Goal: Communication & Community: Answer question/provide support

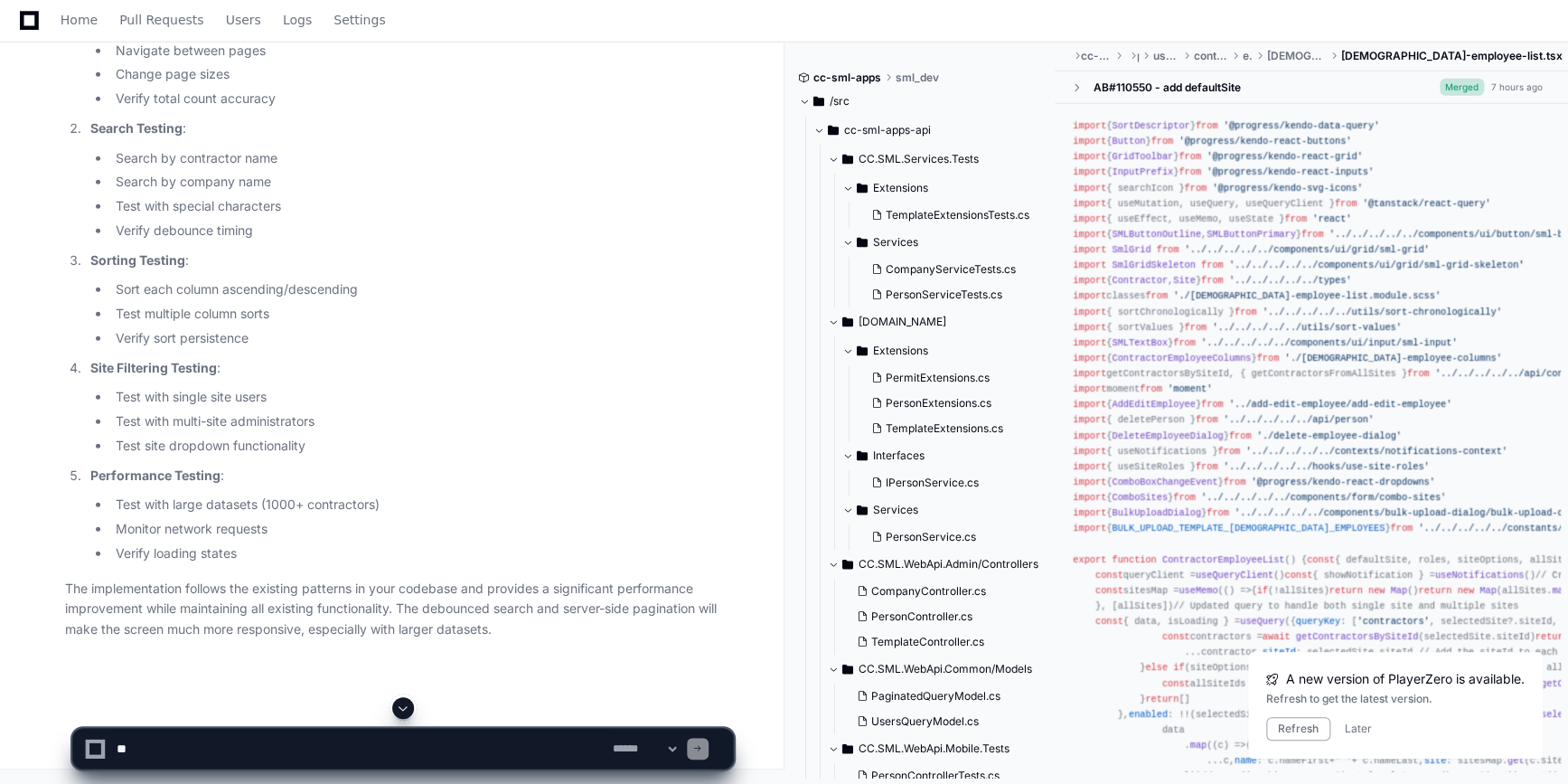
scroll to position [11947, 0]
click at [155, 757] on textarea at bounding box center [360, 748] width 496 height 40
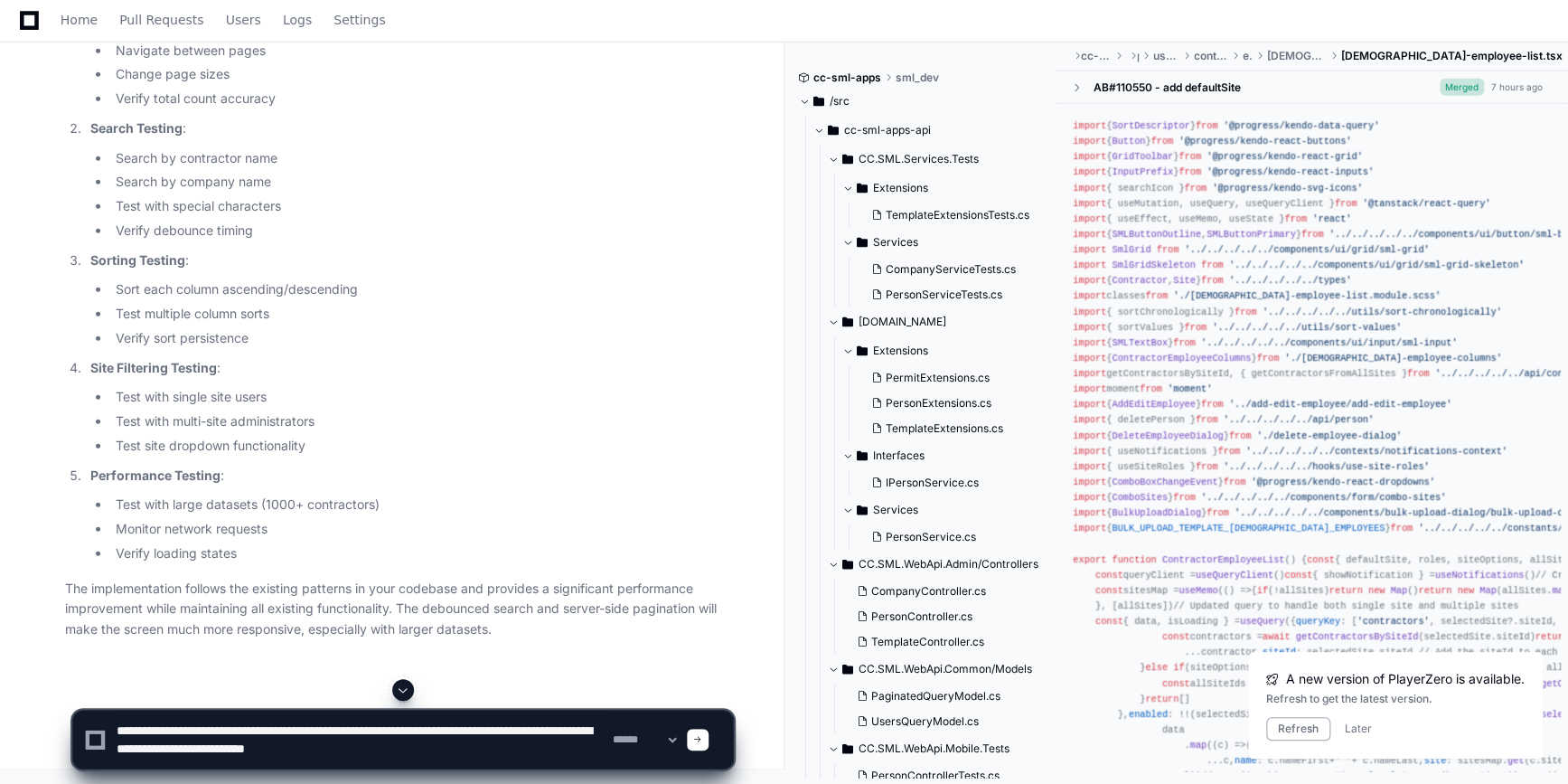
scroll to position [11865, 0]
type textarea "**********"
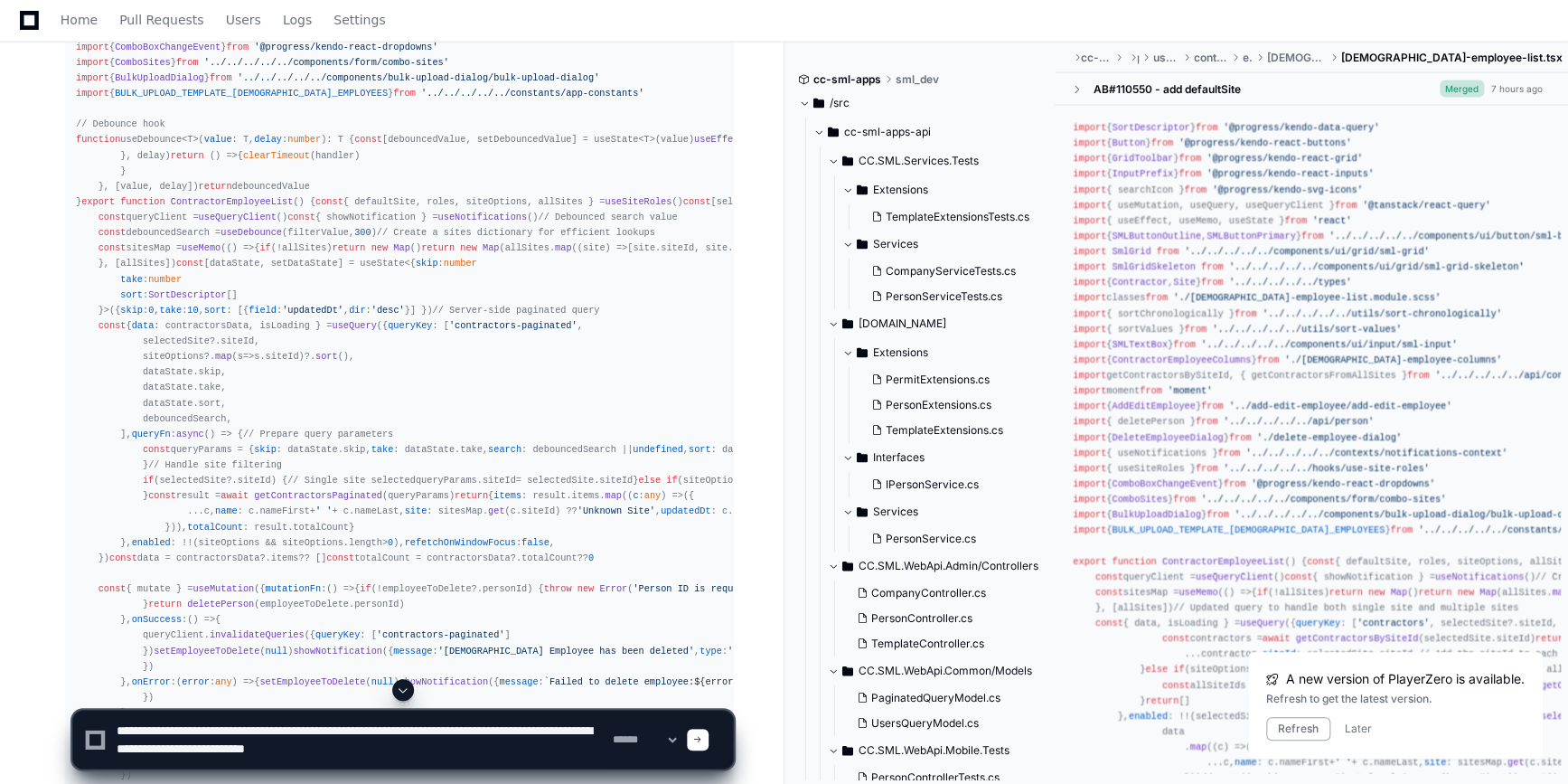
scroll to position [5125, 0]
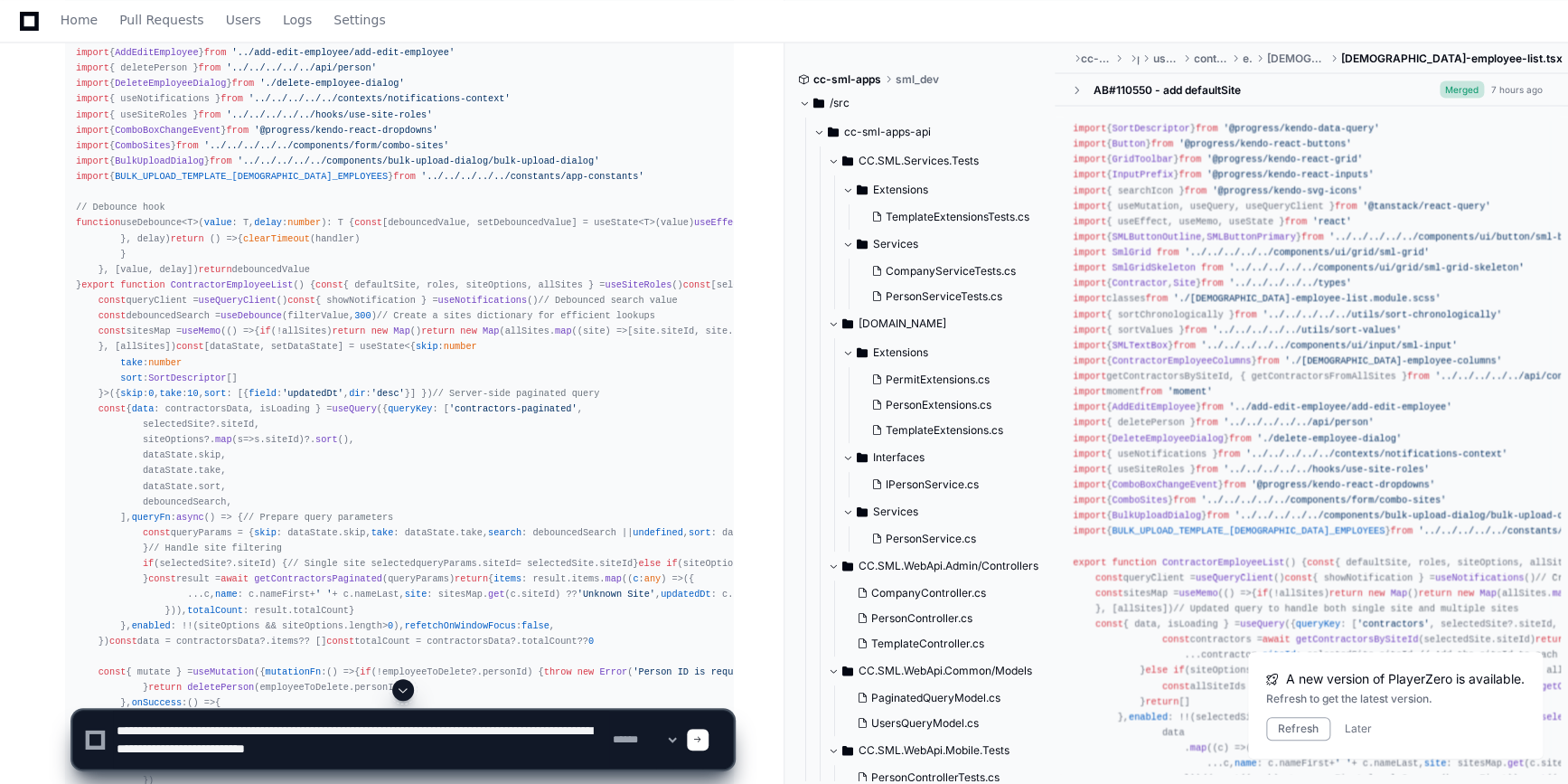
click at [420, 758] on textarea at bounding box center [360, 740] width 496 height 58
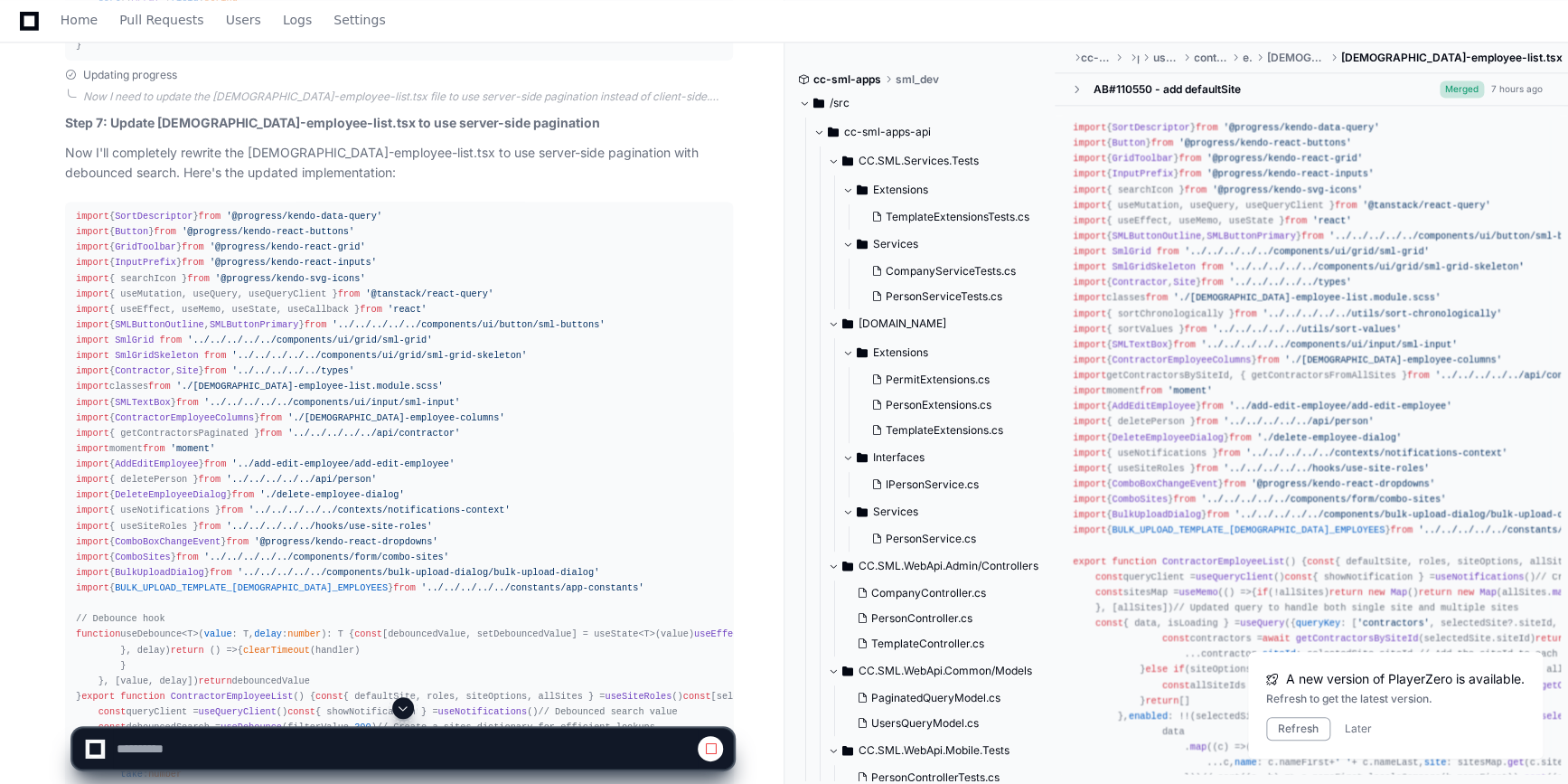
scroll to position [4719, 0]
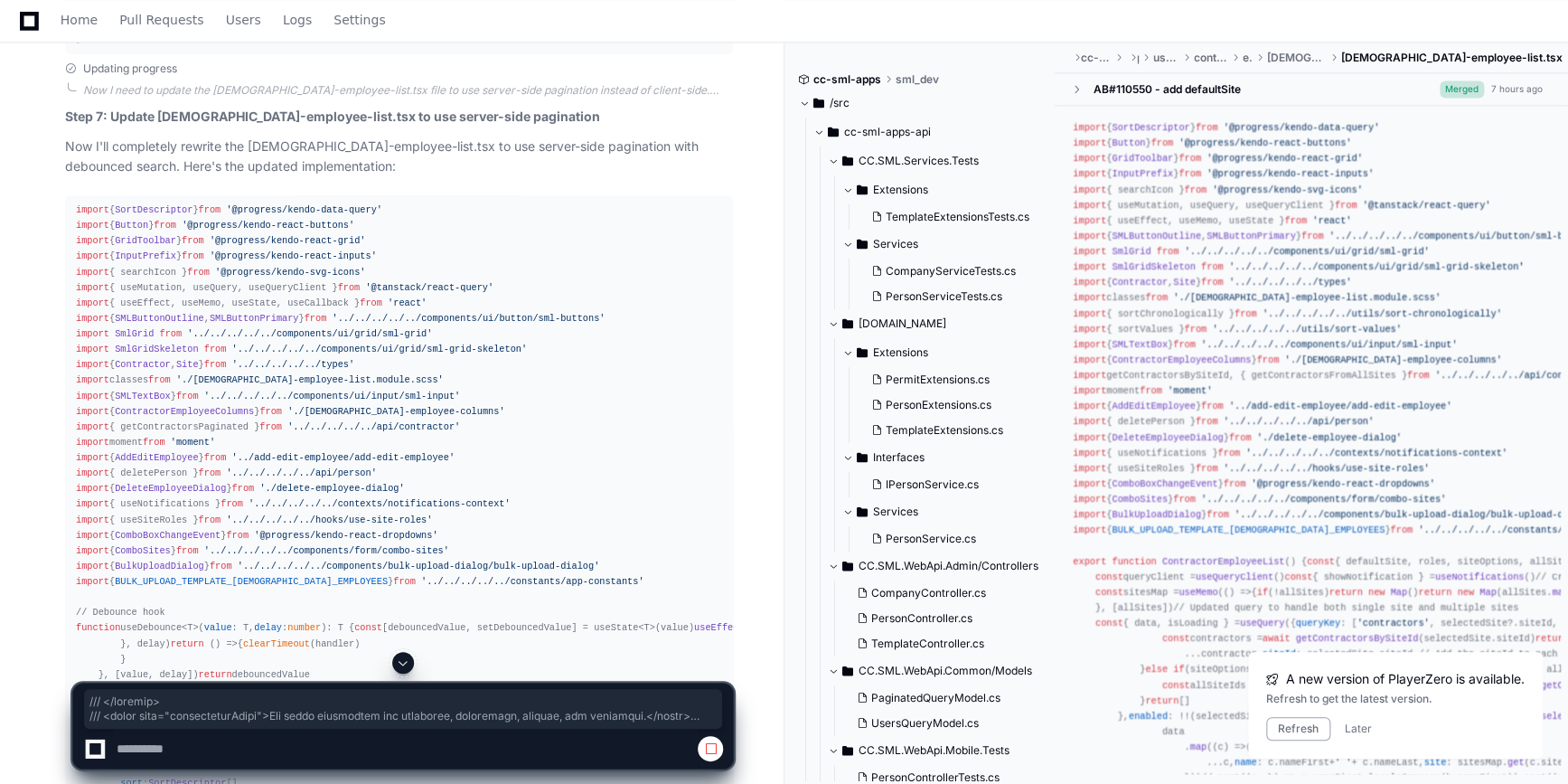
drag, startPoint x: 92, startPoint y: 429, endPoint x: 68, endPoint y: 49, distance: 380.8
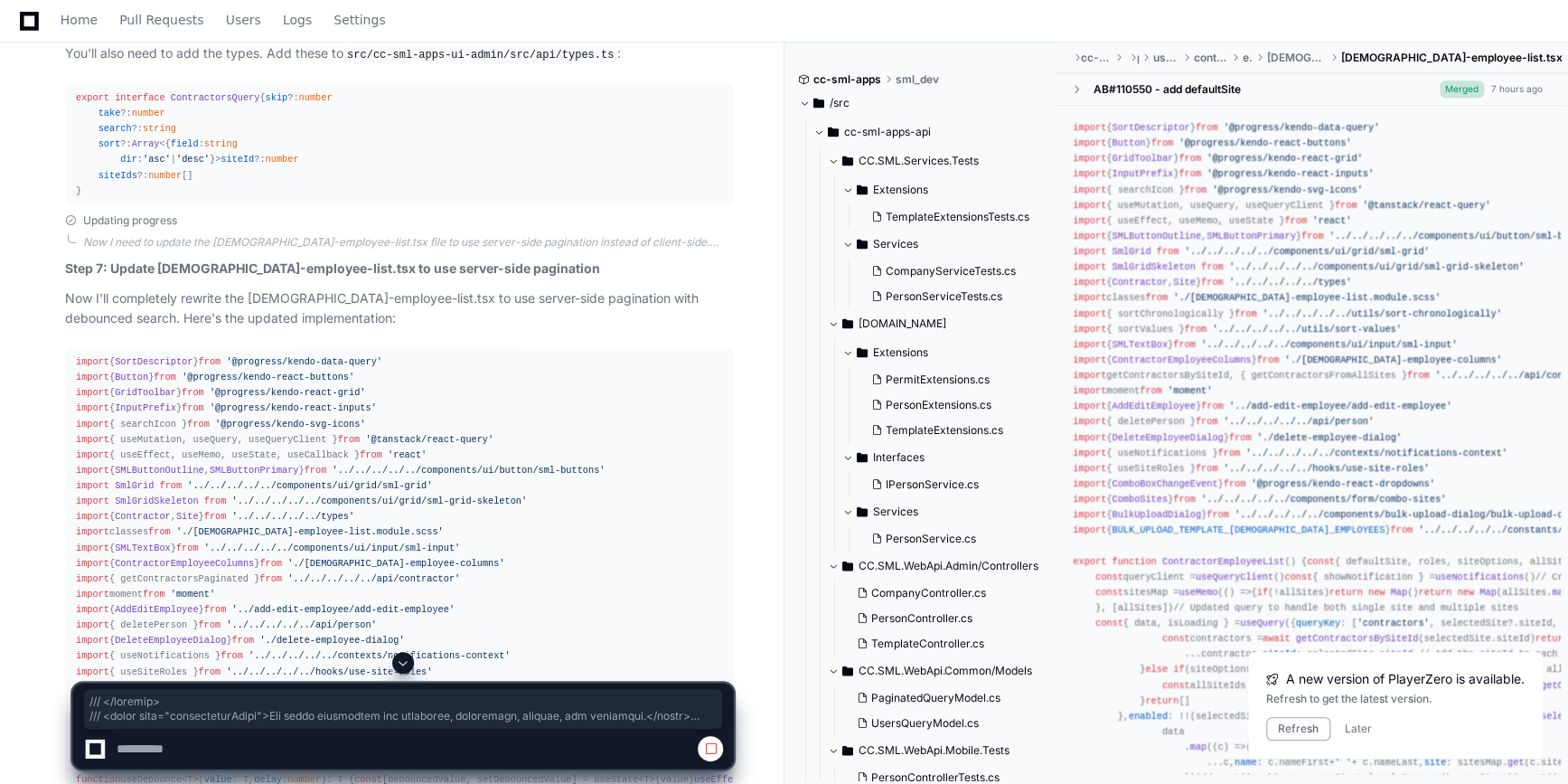
scroll to position [4554, 0]
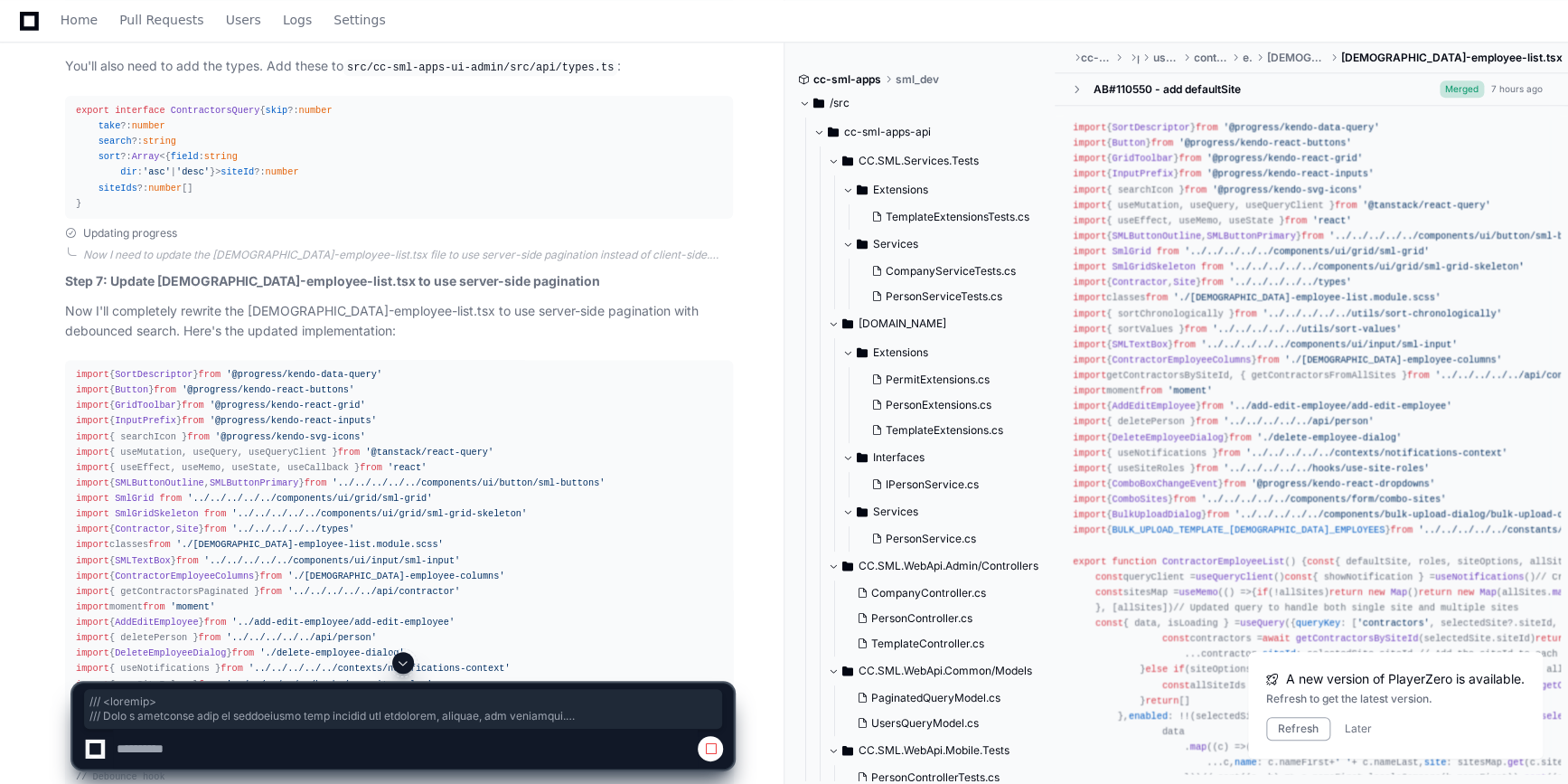
copy div "/// <summary> /// Gets a paginated list of contractors with support for filteri…"
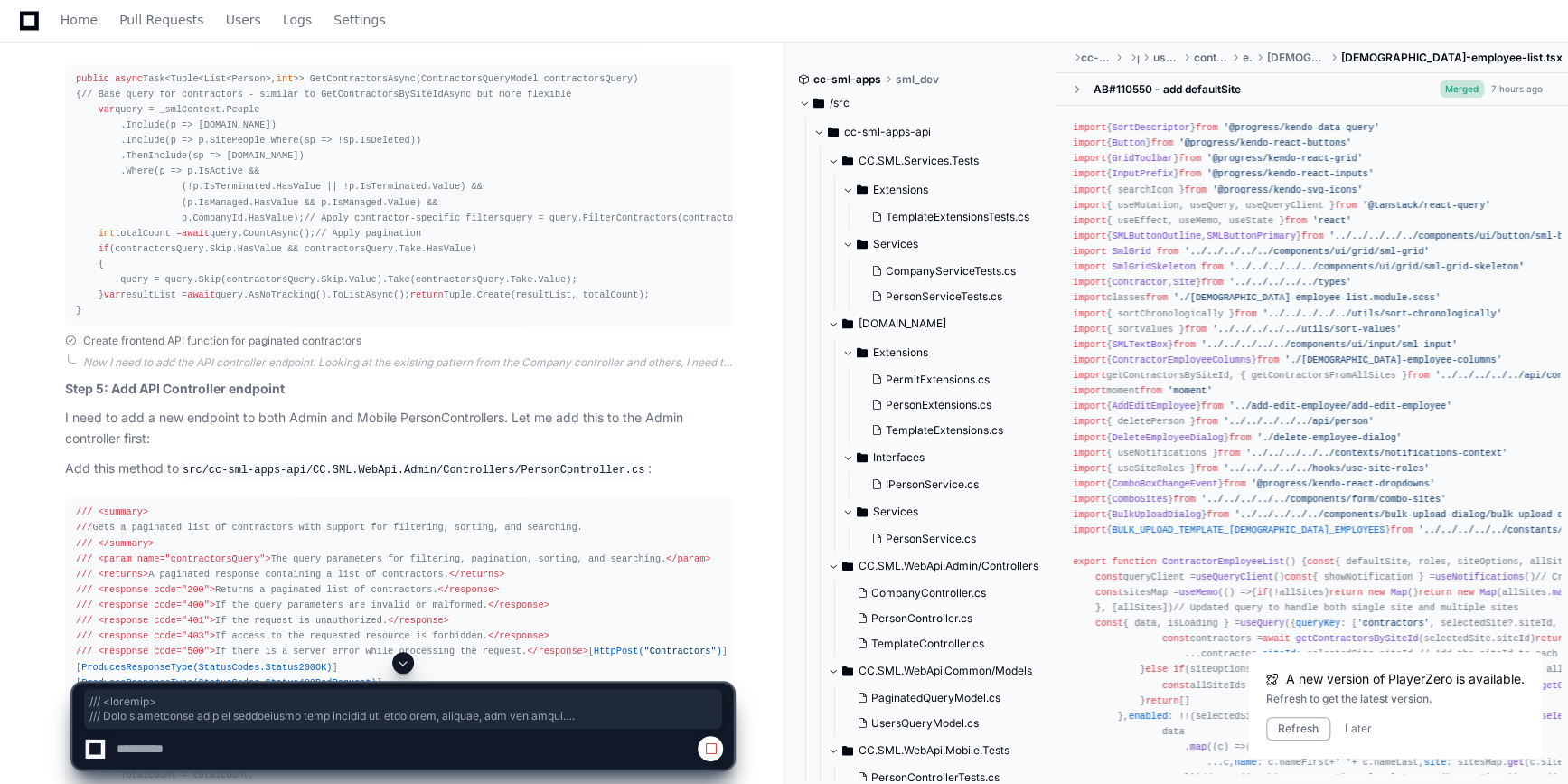
scroll to position [3568, 0]
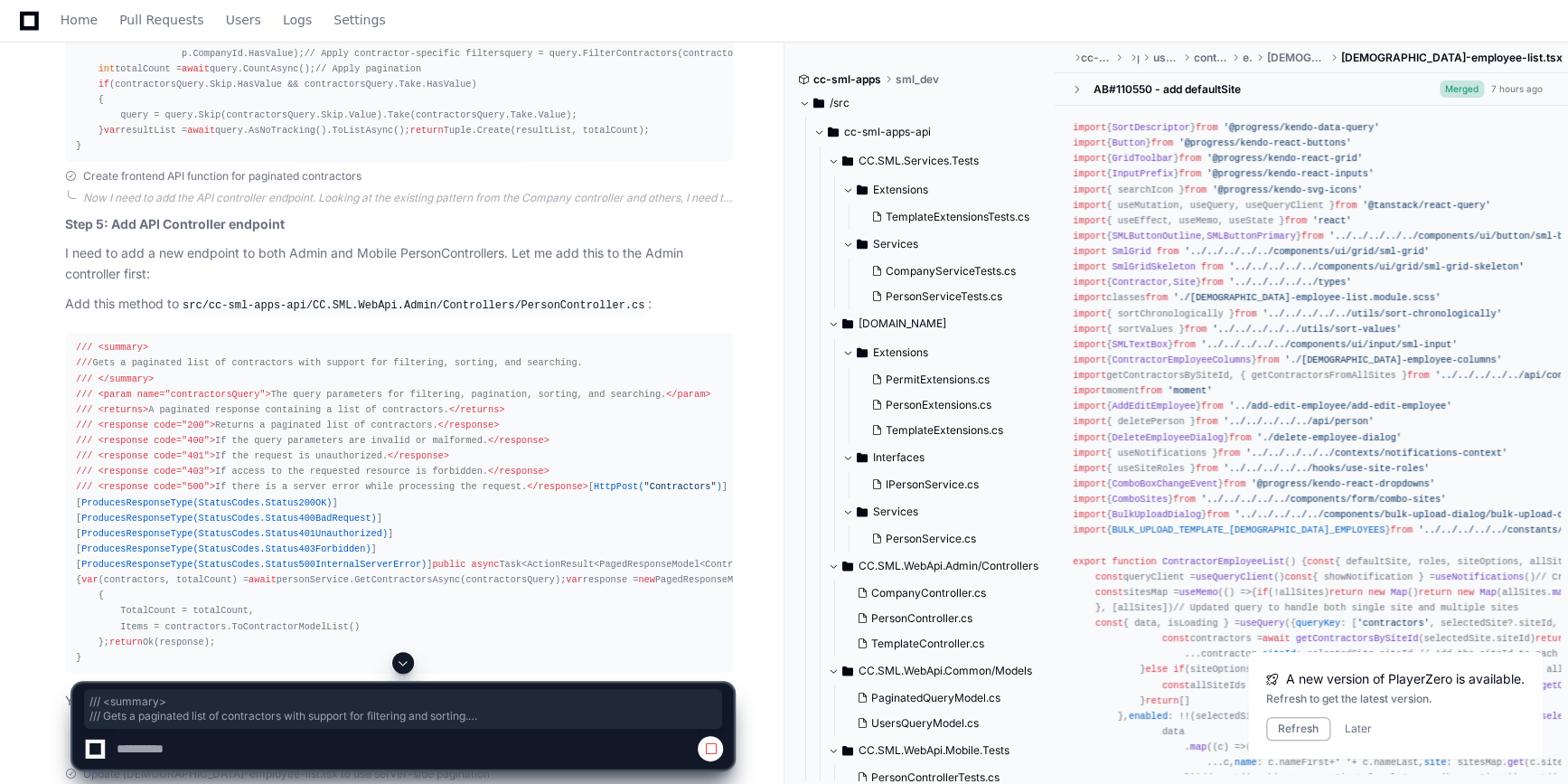
drag, startPoint x: 72, startPoint y: 325, endPoint x: 603, endPoint y: 406, distance: 537.1
copy div "/// <summary> /// Gets a paginated list of contractors with support for filteri…"
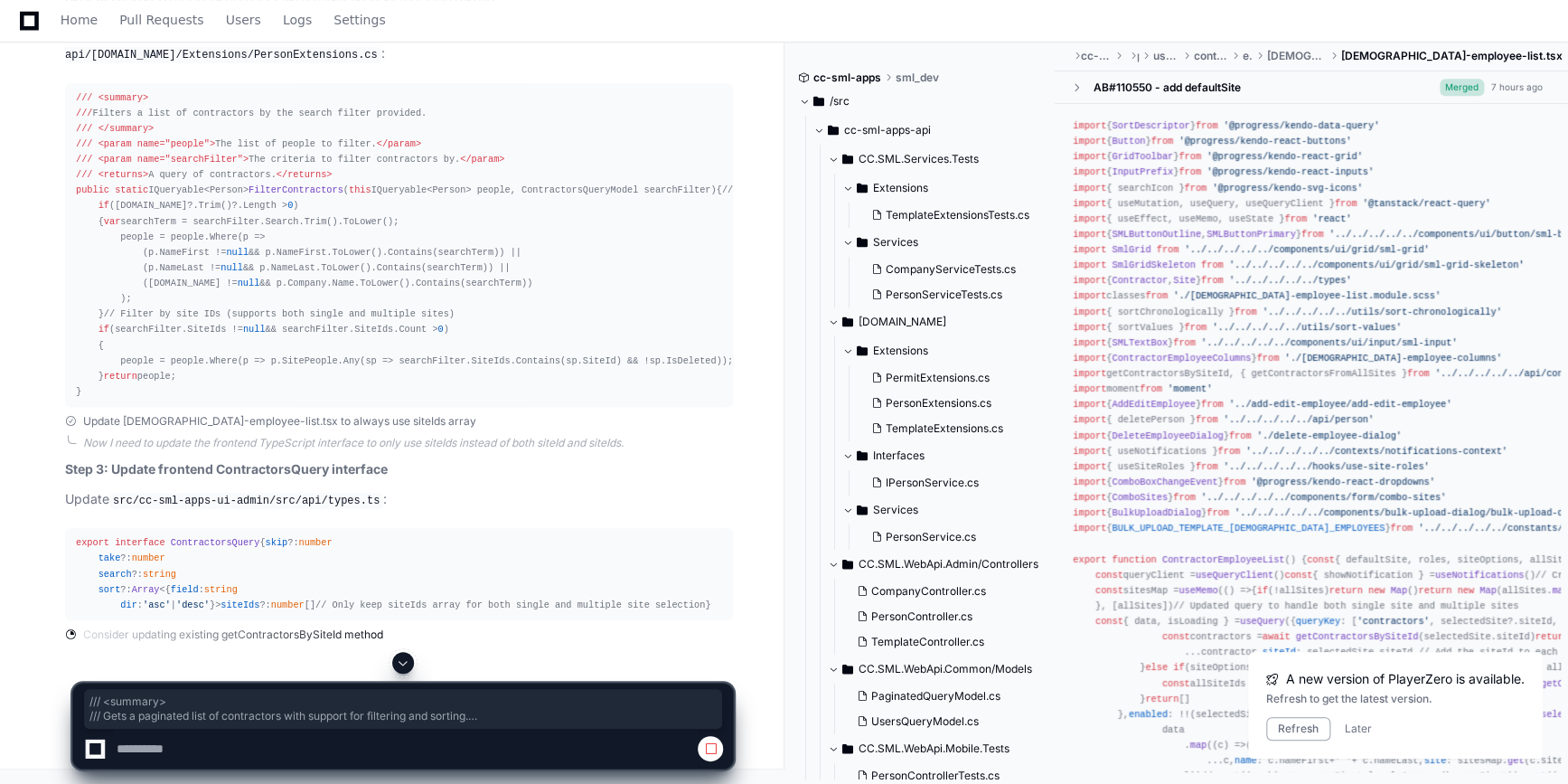
scroll to position [13267, 0]
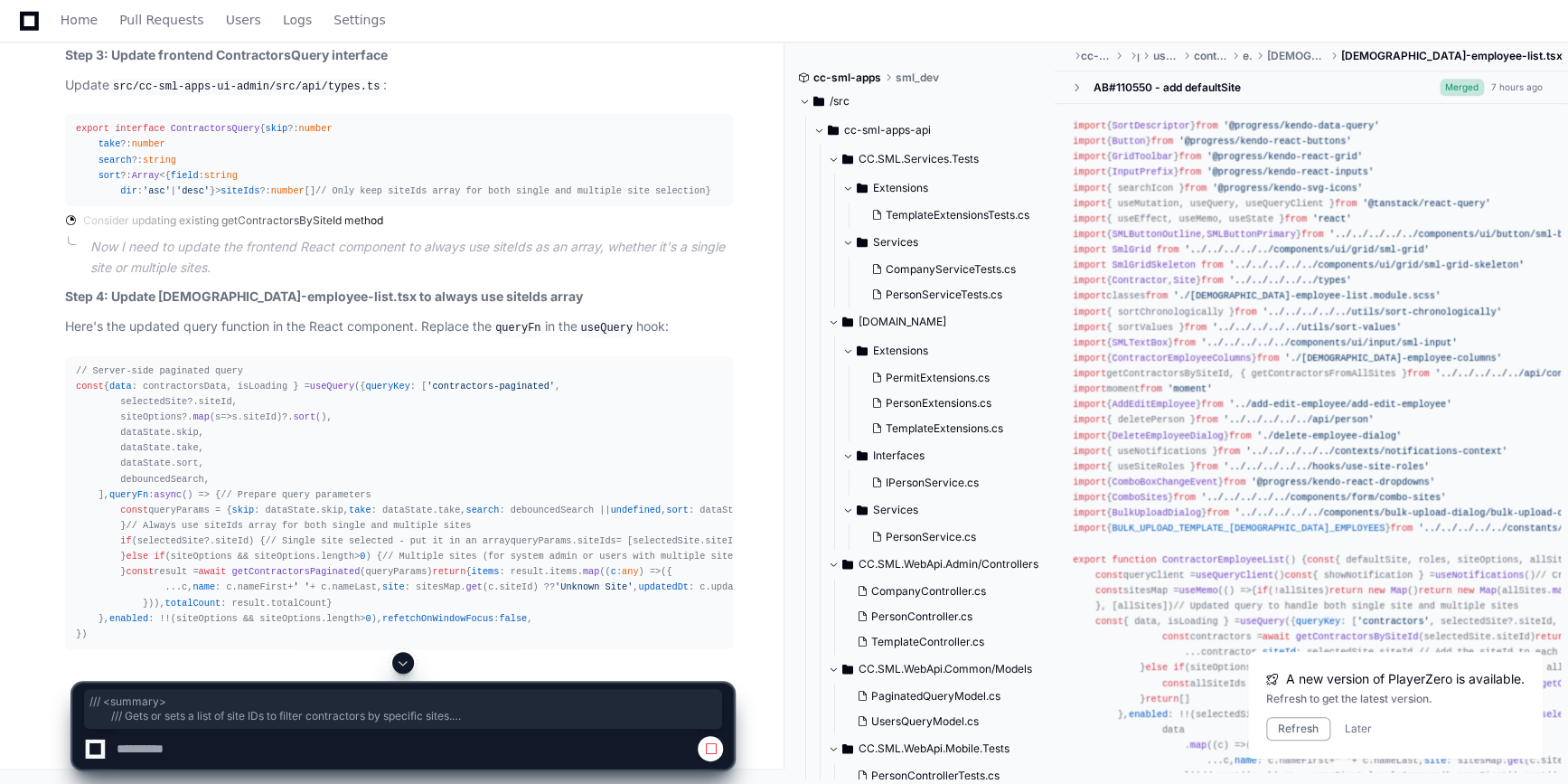
drag, startPoint x: 115, startPoint y: 338, endPoint x: 325, endPoint y: 422, distance: 226.2
copy div "/// <summary> /// Gets or sets a list of site IDs to filter contractors by spec…"
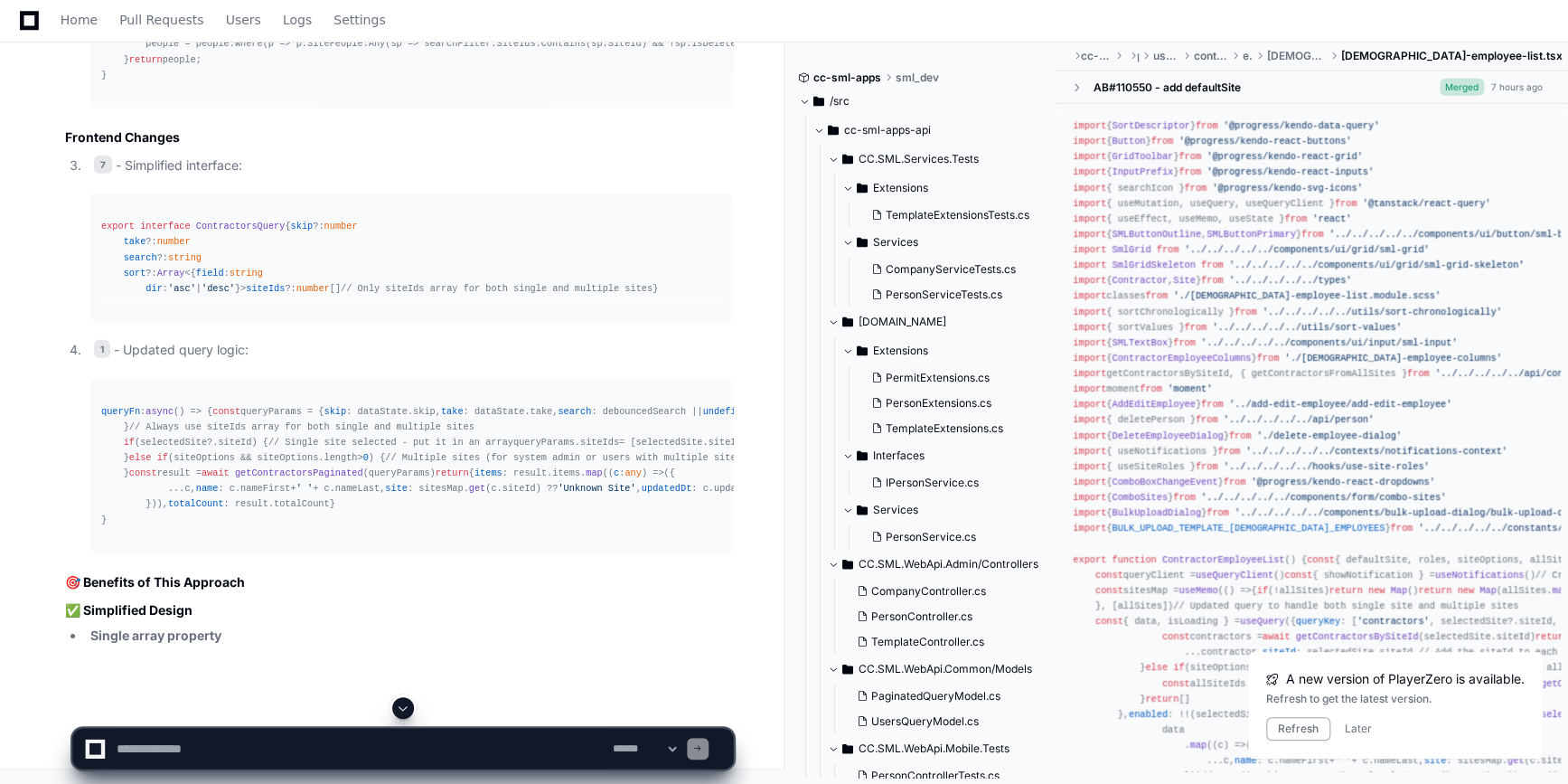
scroll to position [17378, 0]
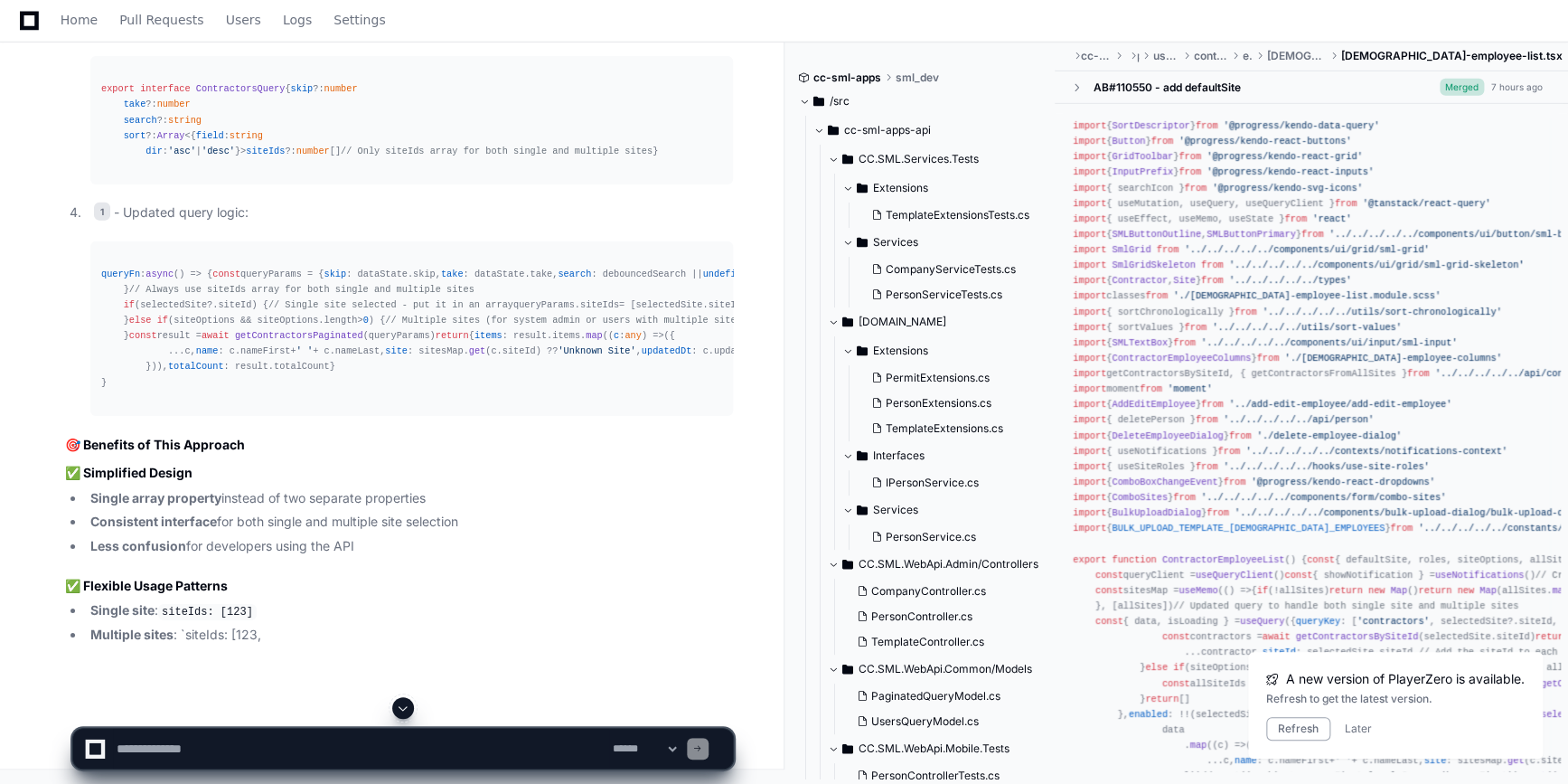
click at [154, 749] on textarea at bounding box center [360, 748] width 496 height 40
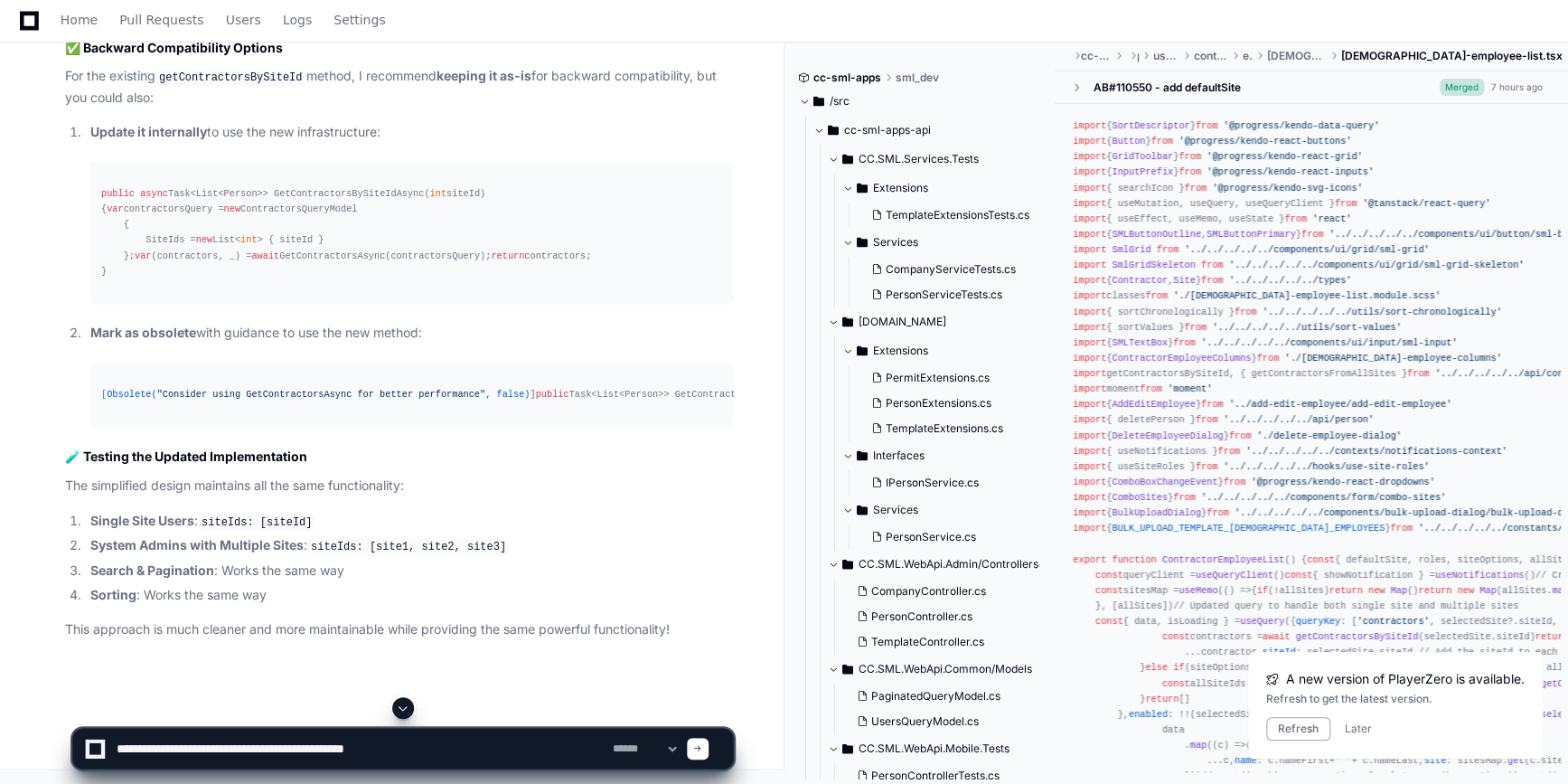
type textarea "**********"
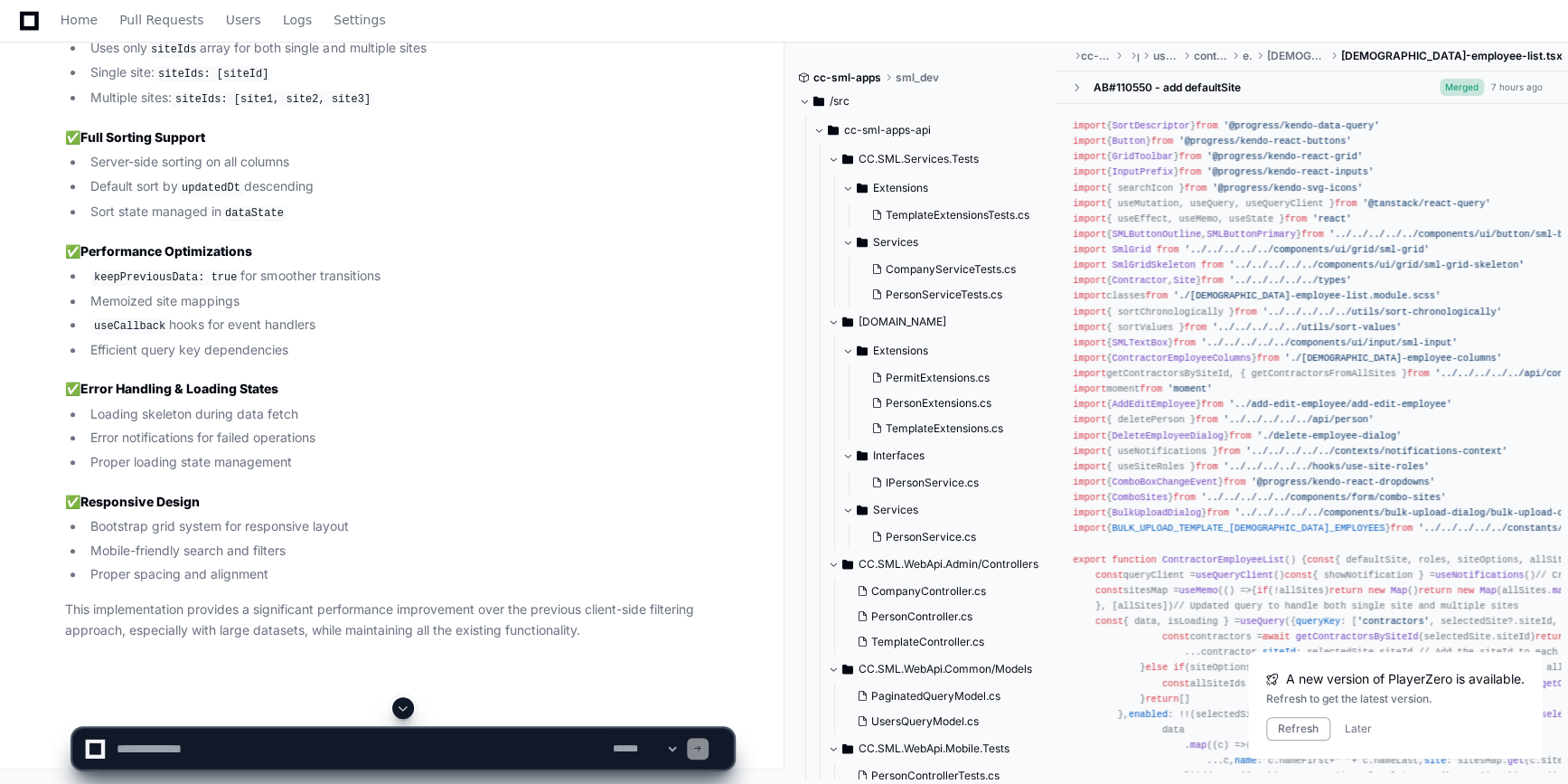
scroll to position [23469, 0]
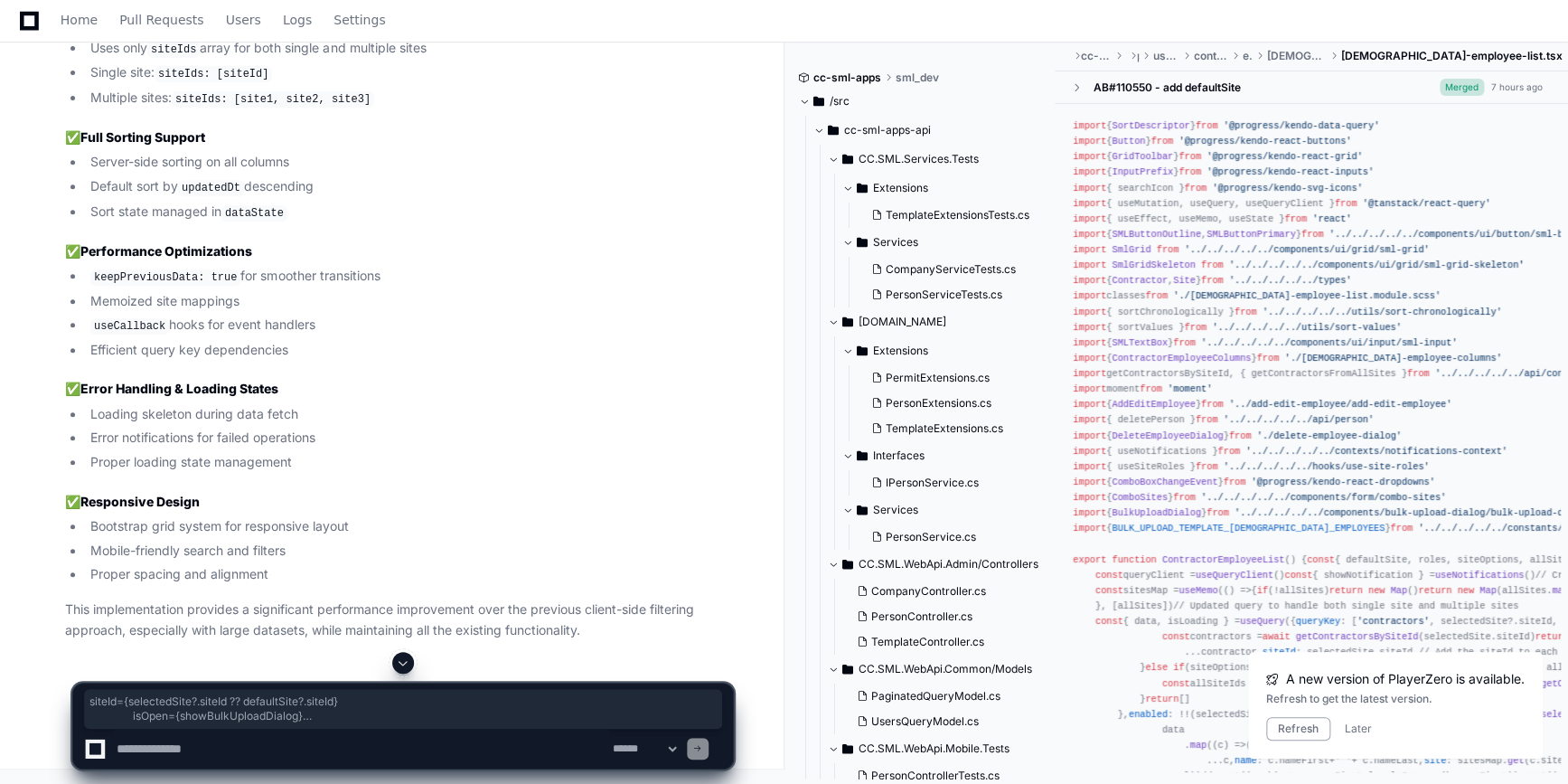
drag, startPoint x: 95, startPoint y: 490, endPoint x: 101, endPoint y: 325, distance: 165.1
copy div "import { SortDescriptor } from '@progress/kendo-data-query' import { Button } f…"
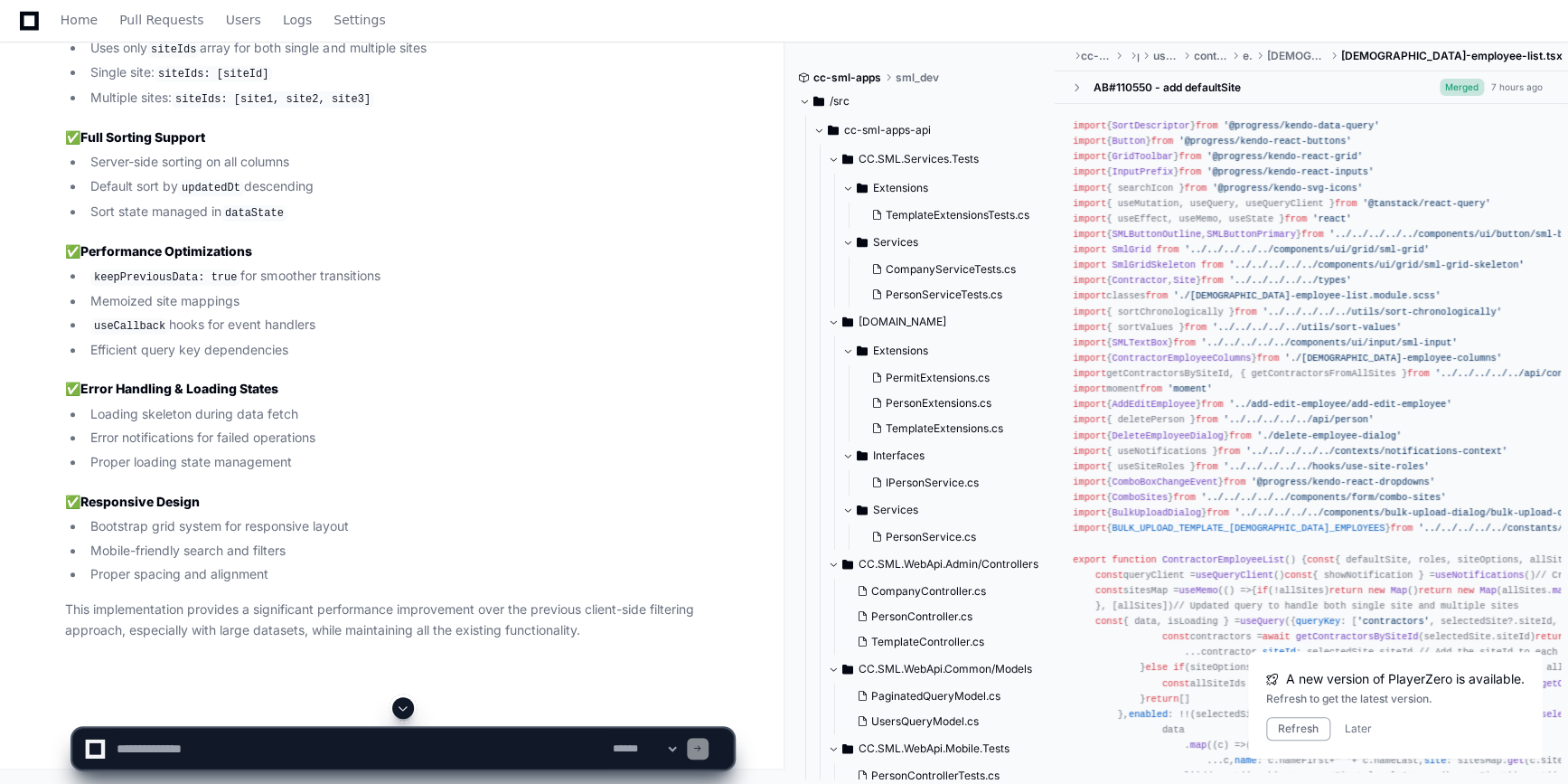
scroll to position [19790, 0]
click at [255, 728] on div "**********" at bounding box center [403, 748] width 661 height 42
click at [265, 744] on textarea at bounding box center [360, 748] width 496 height 40
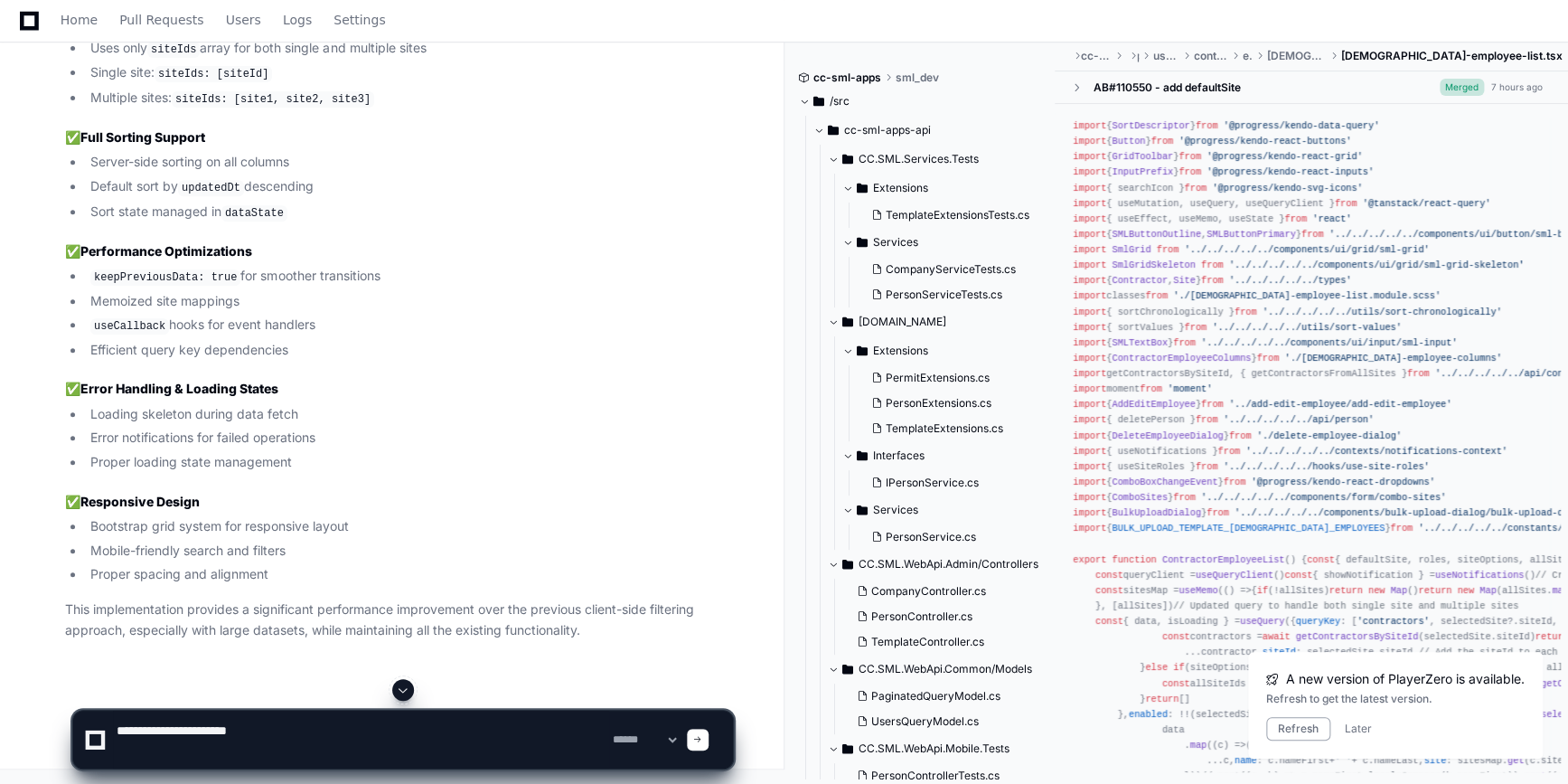
paste textarea "**********"
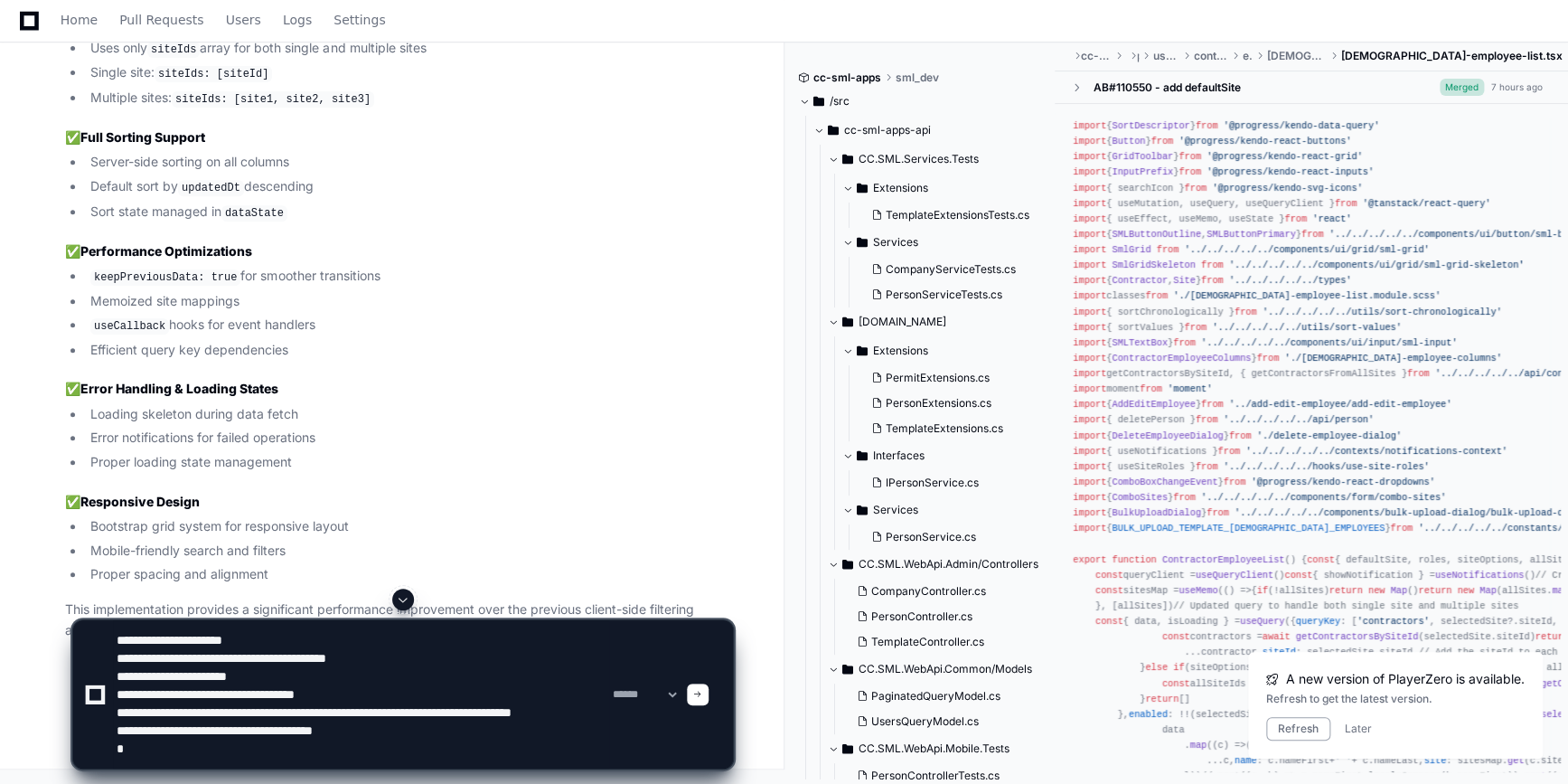
scroll to position [7, 0]
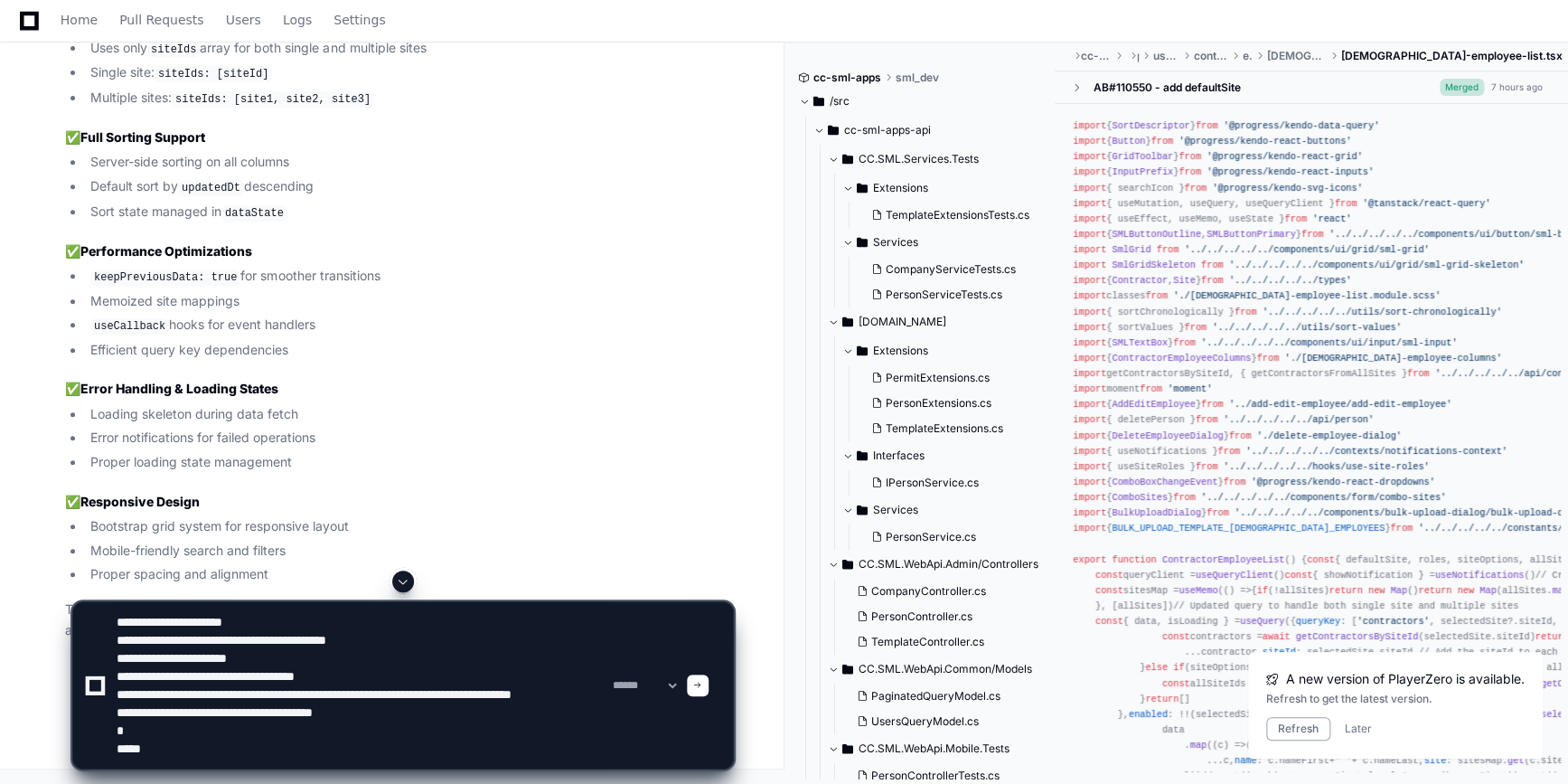
drag, startPoint x: 321, startPoint y: 659, endPoint x: 312, endPoint y: 679, distance: 21.9
click at [321, 660] on textarea at bounding box center [360, 685] width 496 height 166
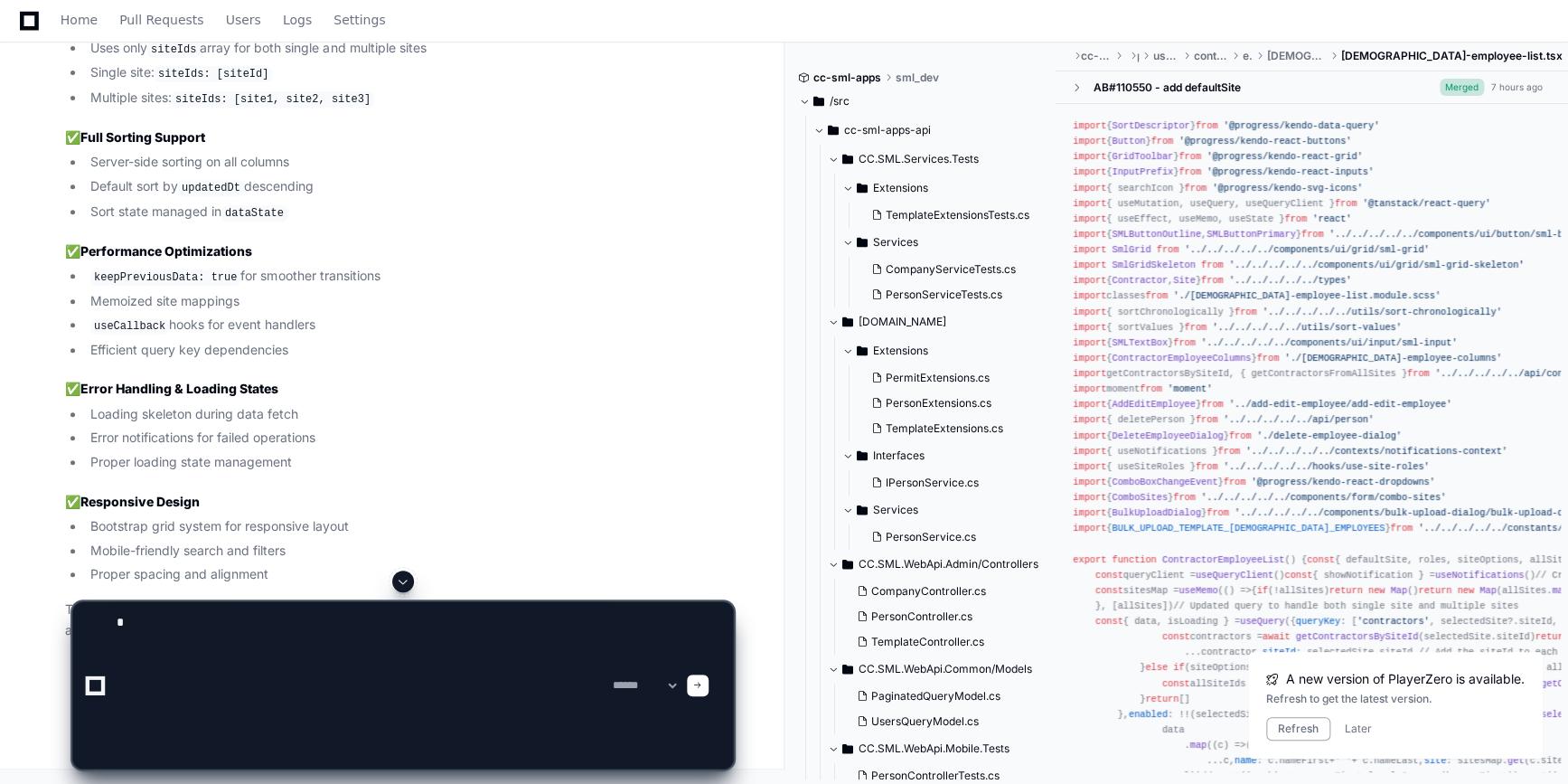
scroll to position [0, 0]
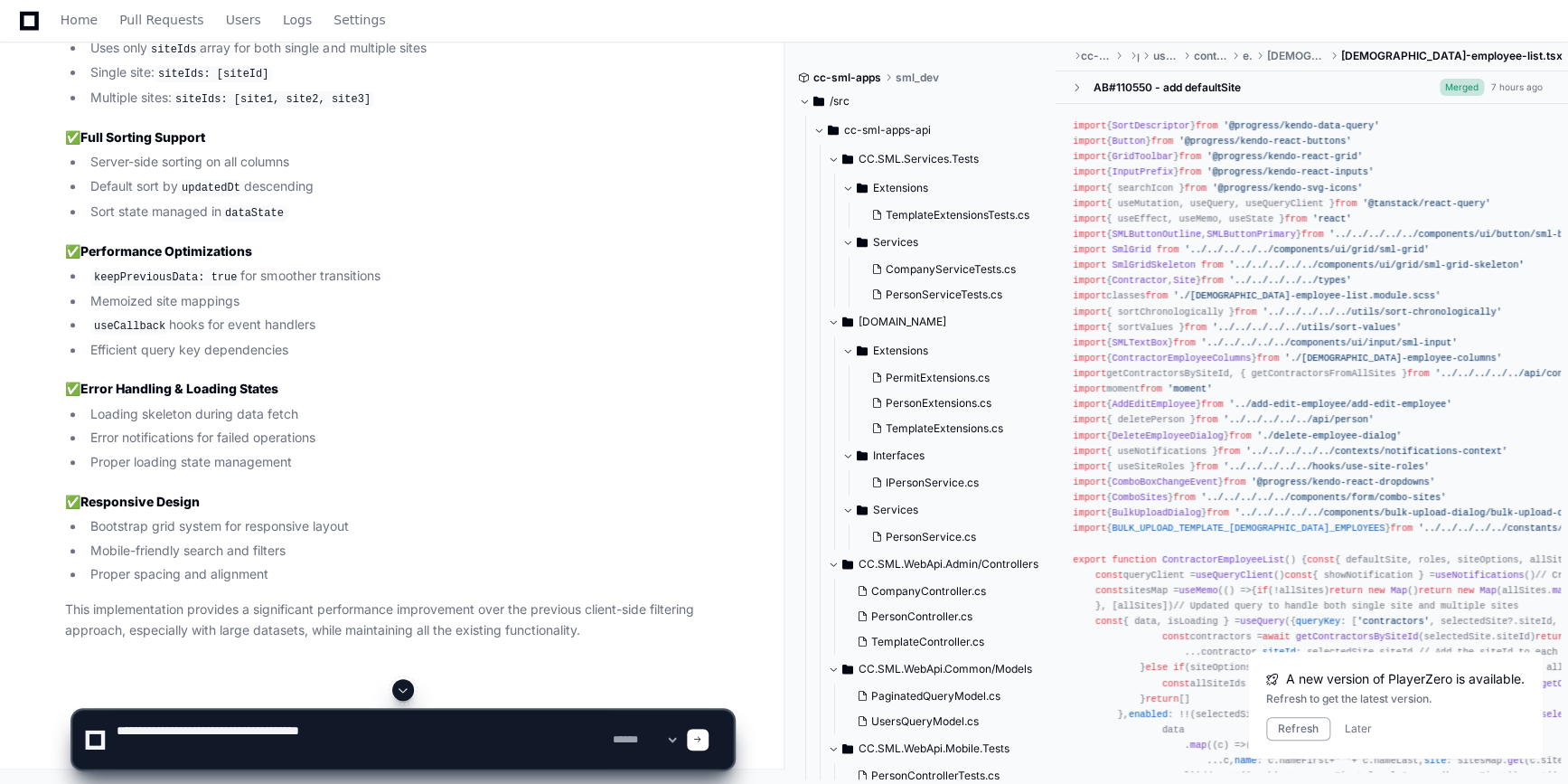
paste textarea "**********"
type textarea "**********"
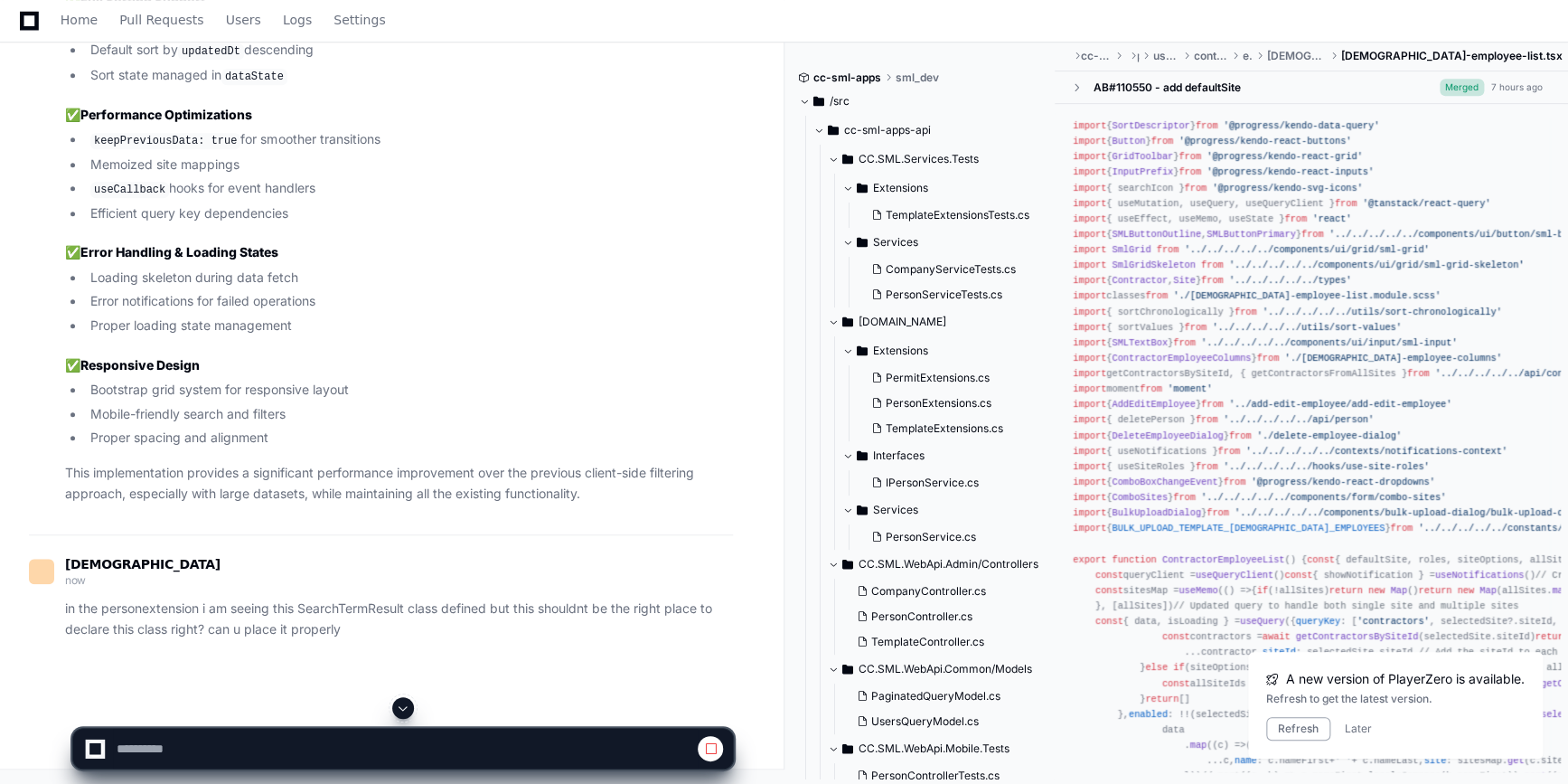
scroll to position [20694, 0]
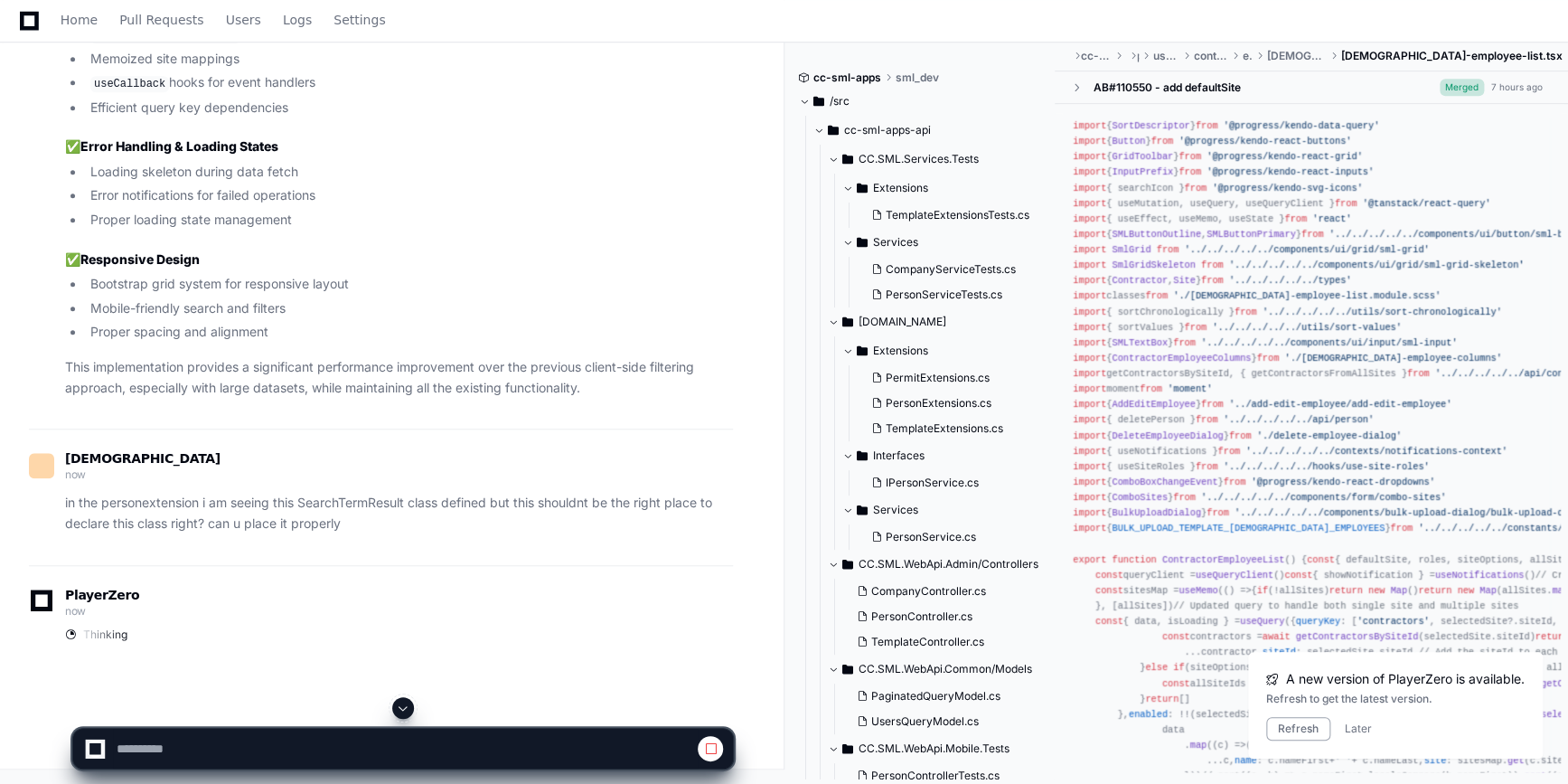
click at [398, 706] on span at bounding box center [403, 707] width 14 height 14
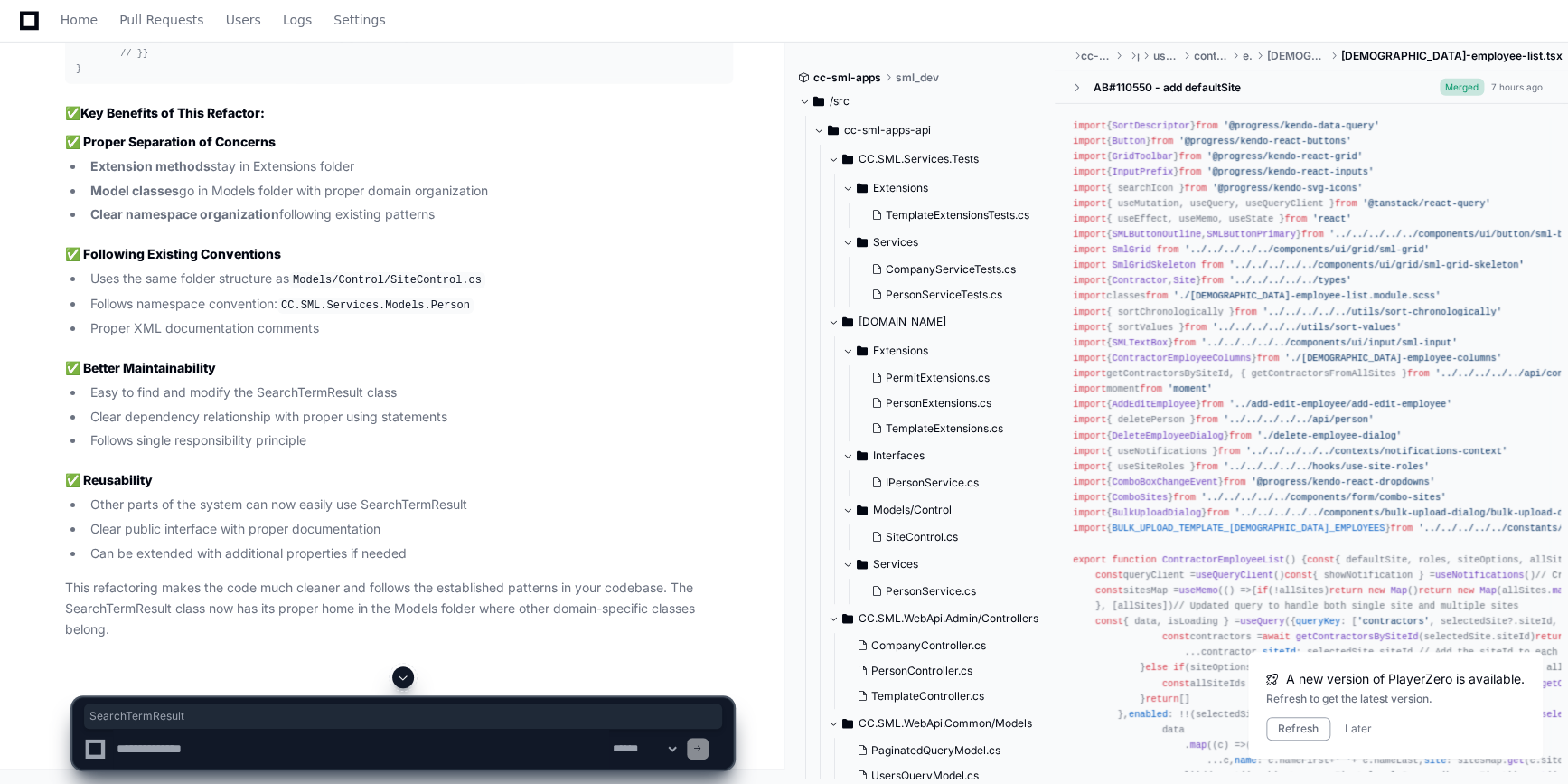
scroll to position [25153, 0]
copy span "SearchTermResult"
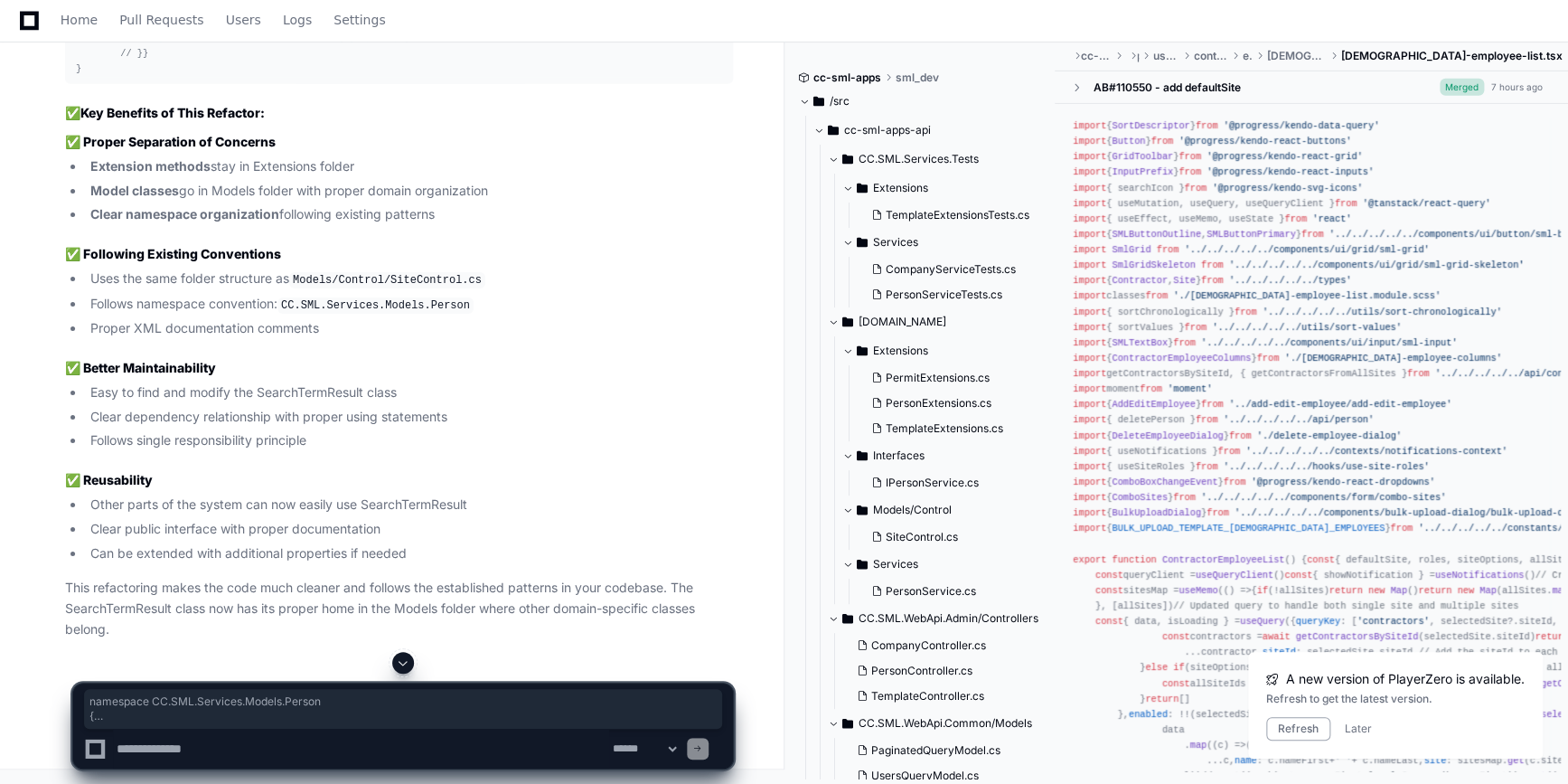
drag, startPoint x: 75, startPoint y: 260, endPoint x: 170, endPoint y: 467, distance: 227.8
copy div "namespace CC.SML.Services.Models.Person { /// <summary> /// Represents the pars…"
